Goal: Information Seeking & Learning: Learn about a topic

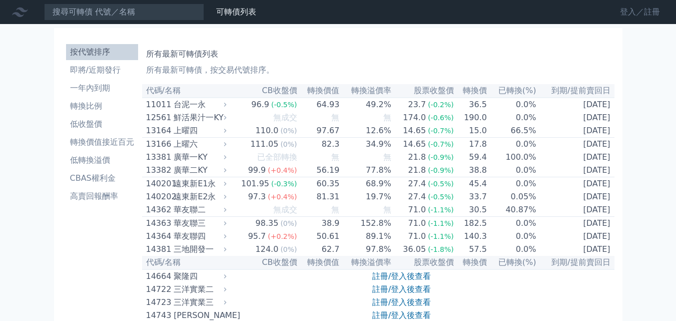
click at [629, 12] on link "登入／註冊" at bounding box center [640, 12] width 56 height 16
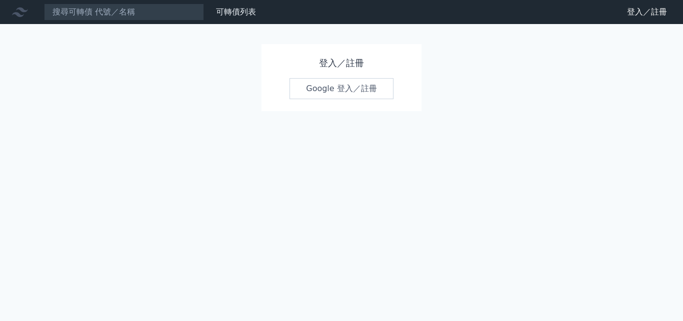
click at [326, 88] on link "Google 登入／註冊" at bounding box center [342, 88] width 104 height 21
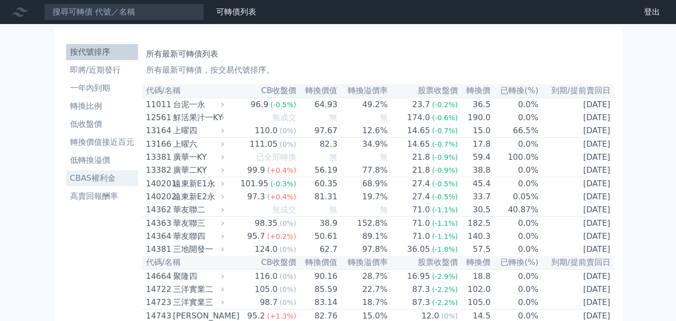
click at [99, 178] on li "CBAS權利金" at bounding box center [102, 178] width 72 height 12
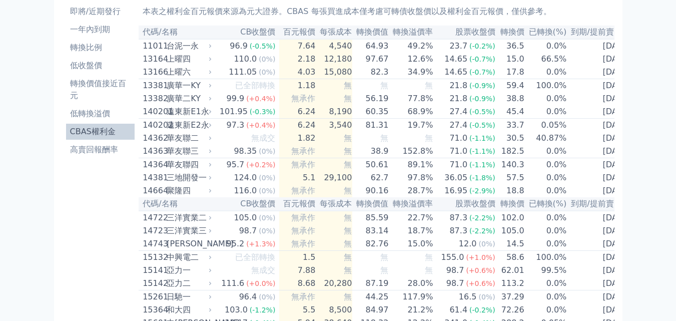
scroll to position [50, 0]
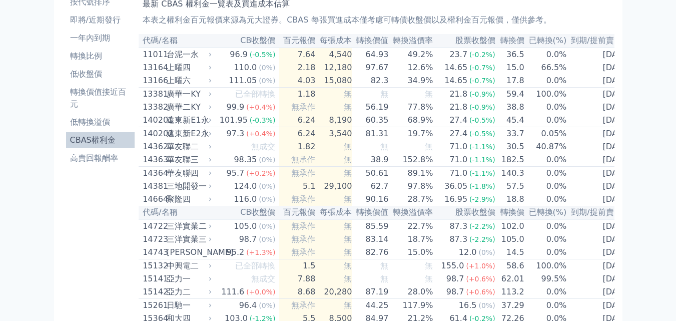
click at [88, 140] on li "CBAS權利金" at bounding box center [100, 140] width 69 height 12
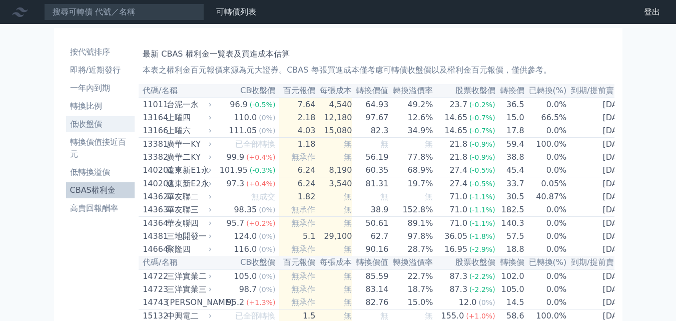
click at [92, 126] on li "低收盤價" at bounding box center [100, 124] width 69 height 12
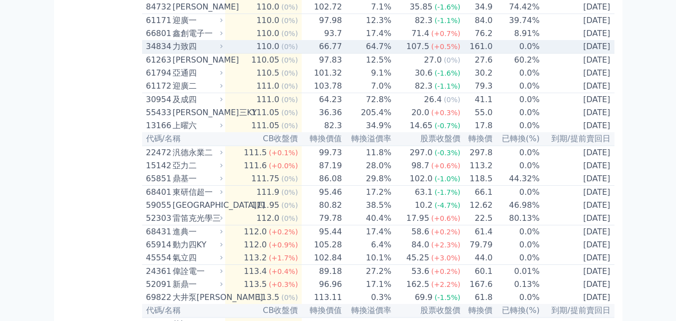
scroll to position [2851, 0]
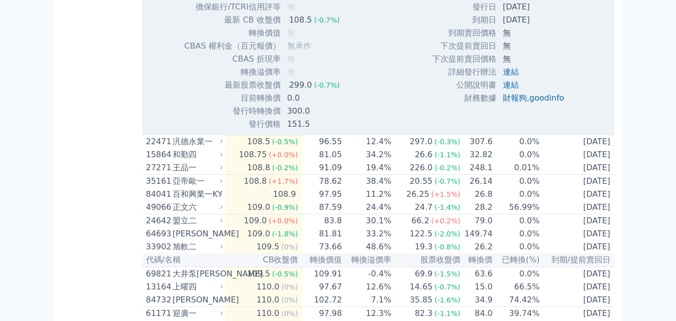
scroll to position [2951, 0]
